Goal: Transaction & Acquisition: Purchase product/service

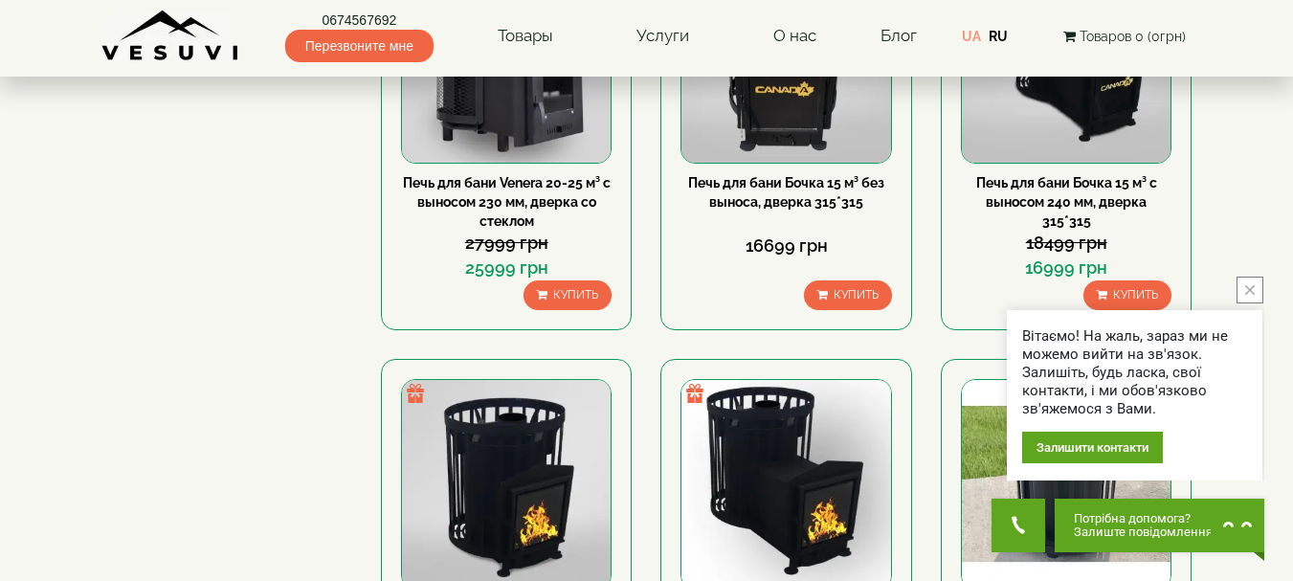
scroll to position [438, 0]
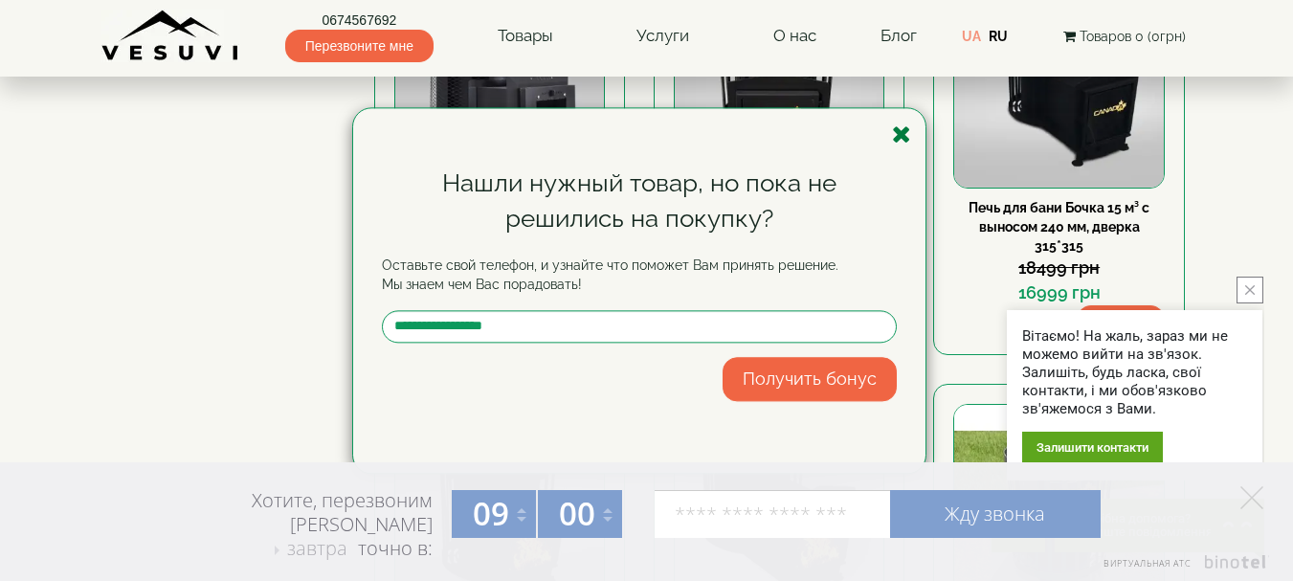
click at [896, 138] on icon "button" at bounding box center [901, 135] width 19 height 24
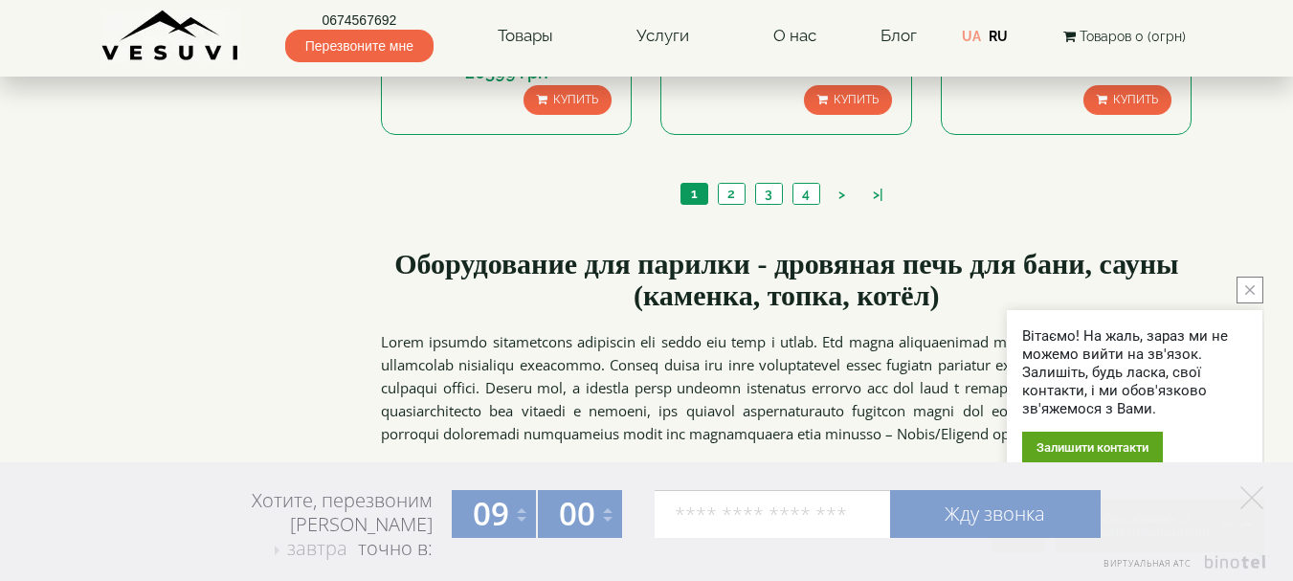
scroll to position [2389, 0]
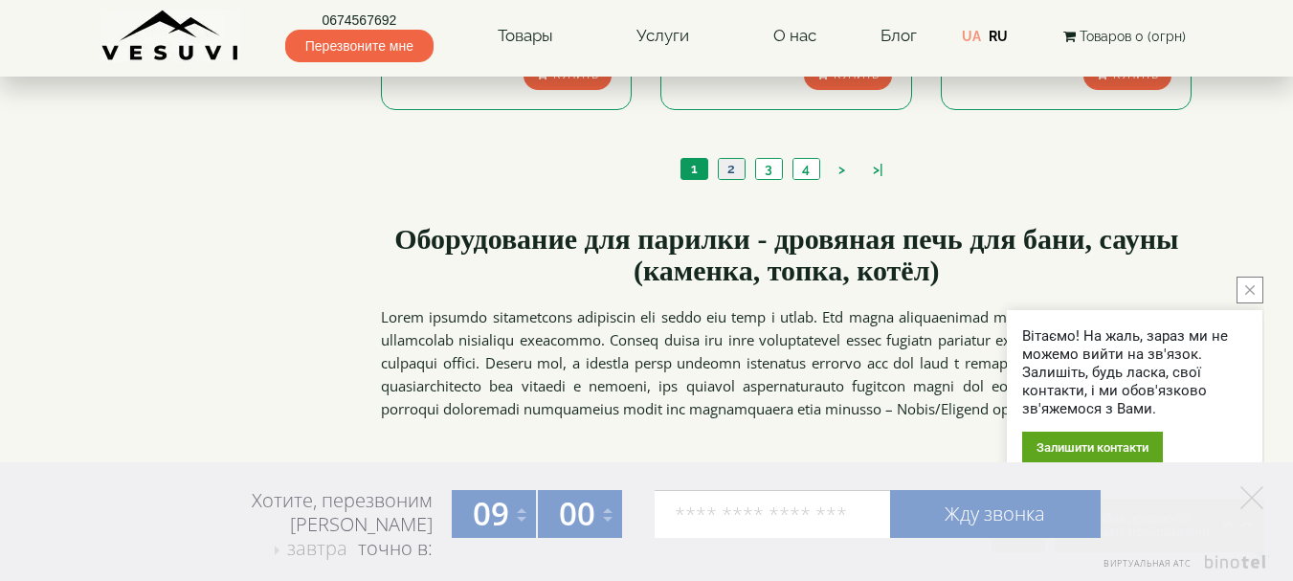
click at [736, 167] on link "2" at bounding box center [731, 169] width 27 height 20
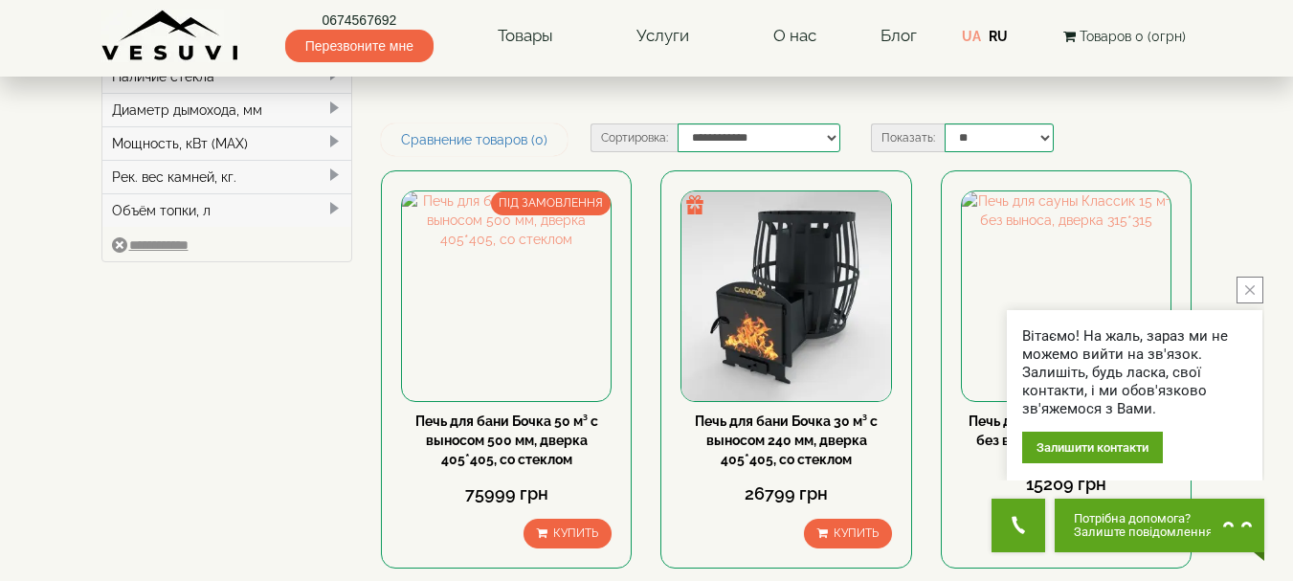
scroll to position [214, 0]
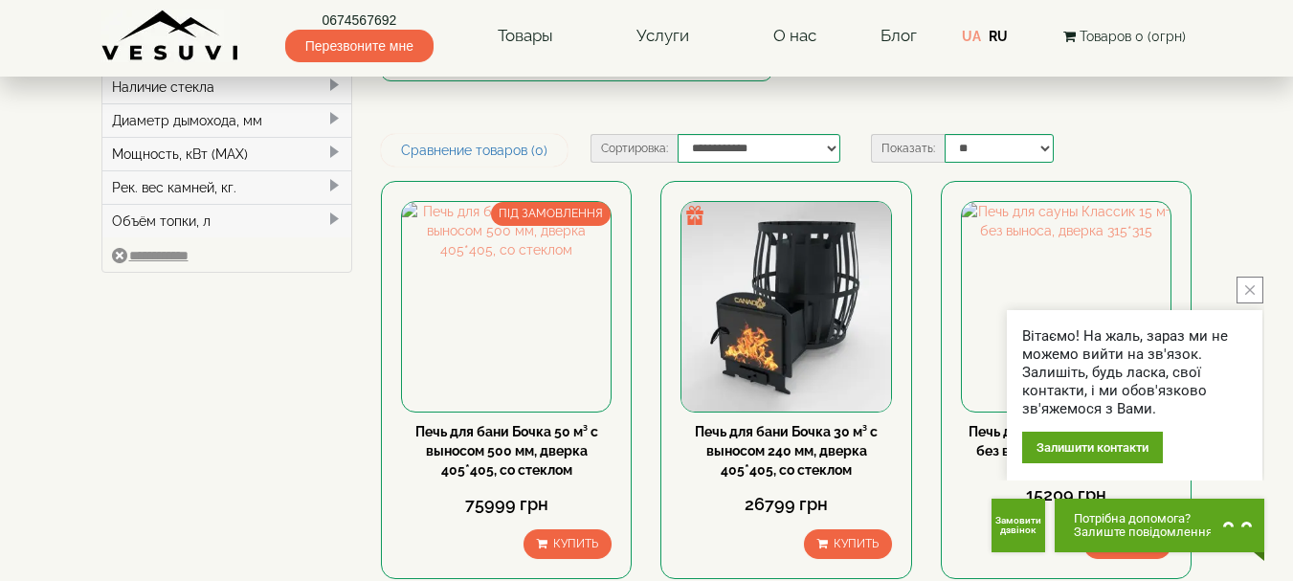
click at [1244, 290] on button "close button" at bounding box center [1250, 290] width 27 height 27
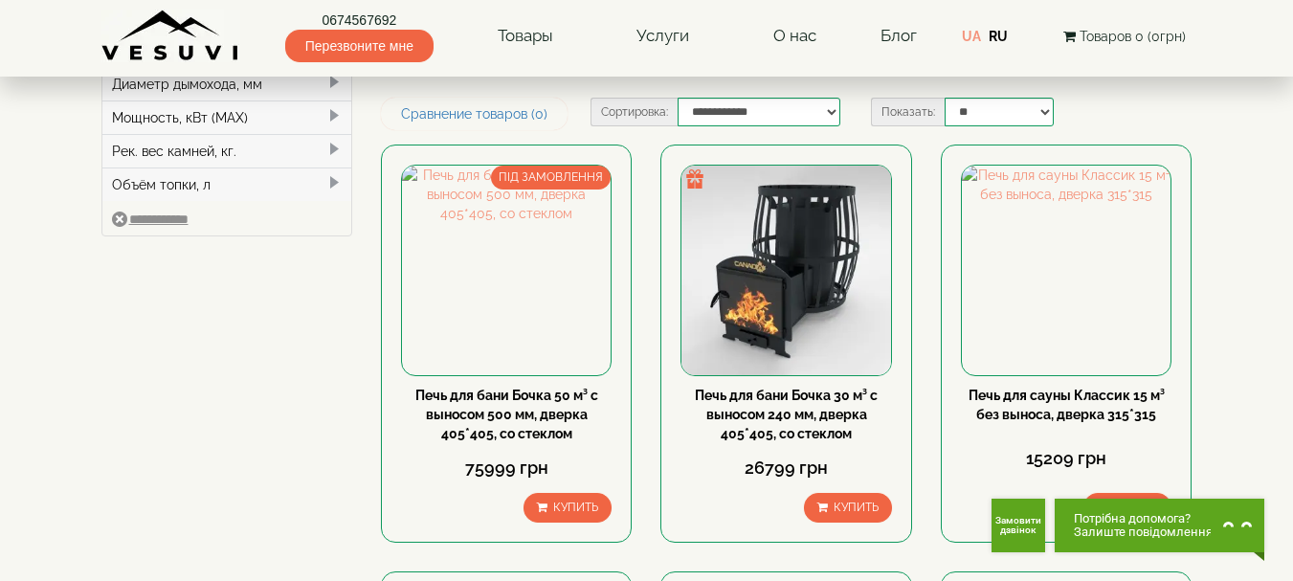
scroll to position [256, 0]
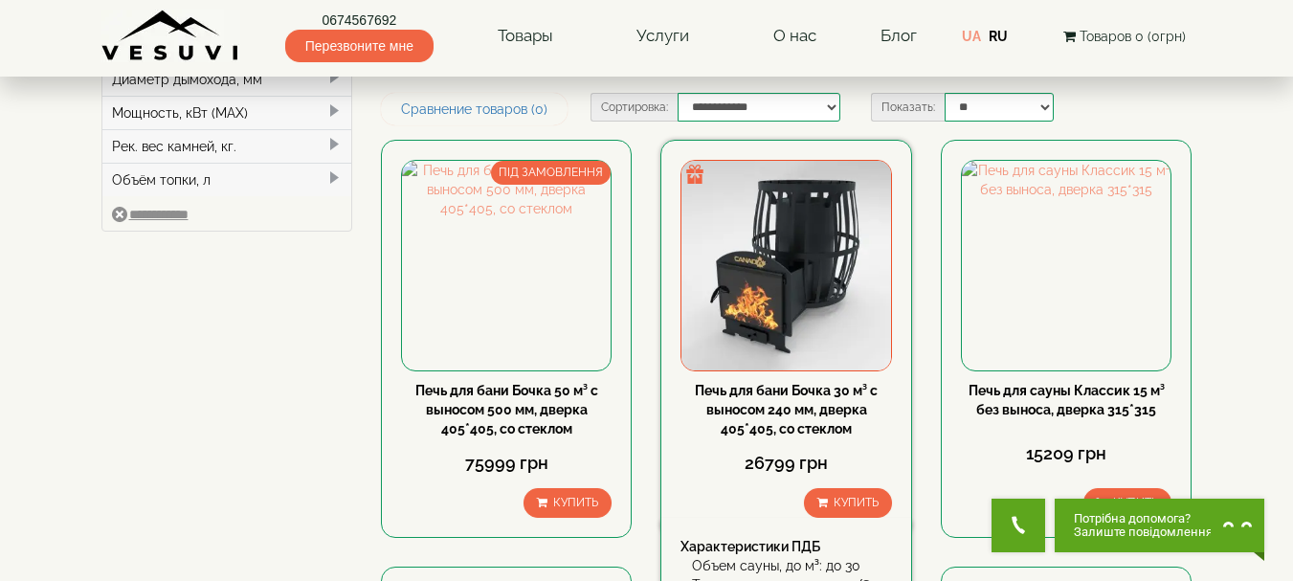
click at [798, 375] on div "Печь для бани Бочка 30 м³ с выносом 240 мм, дверка 405*405, со стеклом 26799 гр…" at bounding box center [785, 339] width 251 height 398
click at [792, 396] on link "Печь для бани Бочка 30 м³ с выносом 240 мм, дверка 405*405, со стеклом" at bounding box center [786, 410] width 183 height 54
